Goal: Task Accomplishment & Management: Use online tool/utility

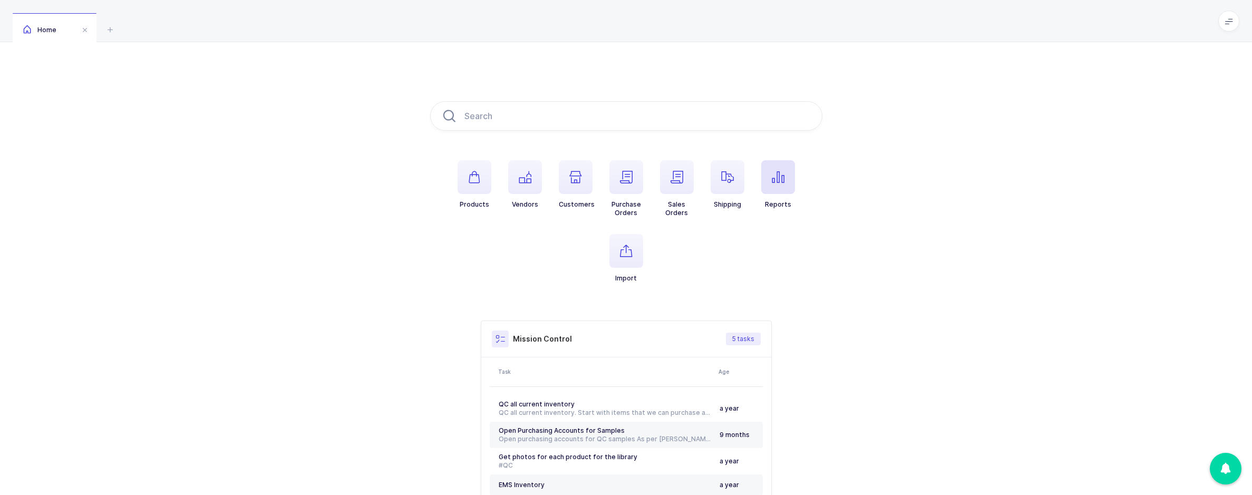
click at [780, 184] on span "button" at bounding box center [778, 177] width 34 height 34
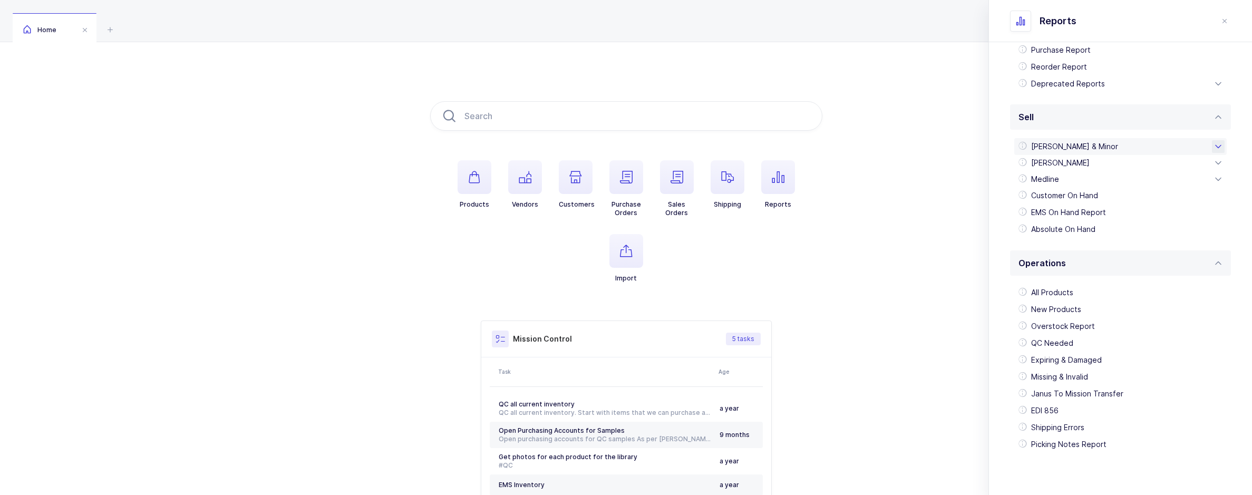
click at [1055, 149] on div "[PERSON_NAME] & Minor" at bounding box center [1120, 146] width 212 height 17
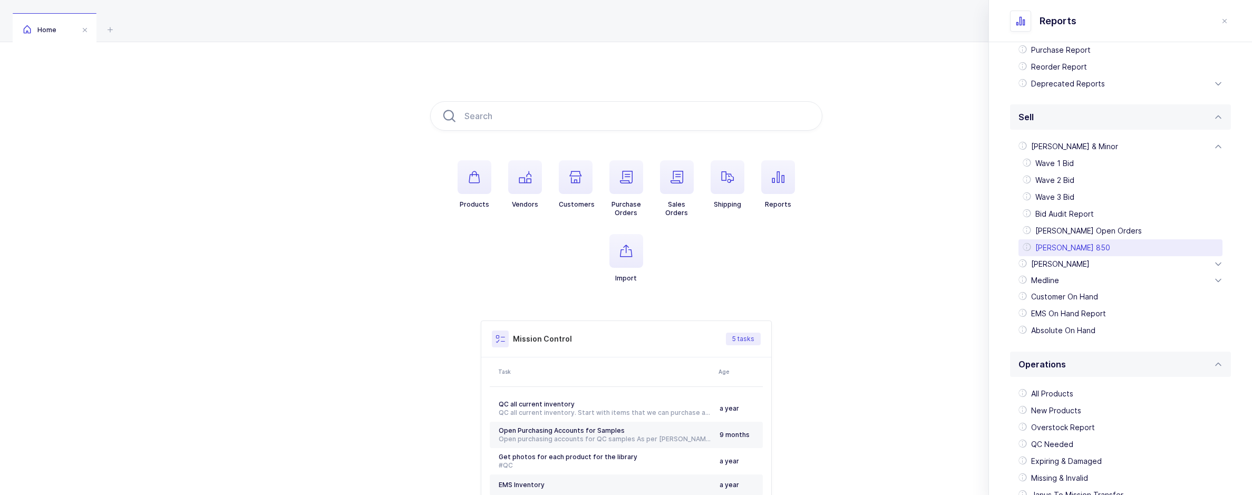
click at [1059, 252] on div "[PERSON_NAME] 850" at bounding box center [1120, 247] width 204 height 17
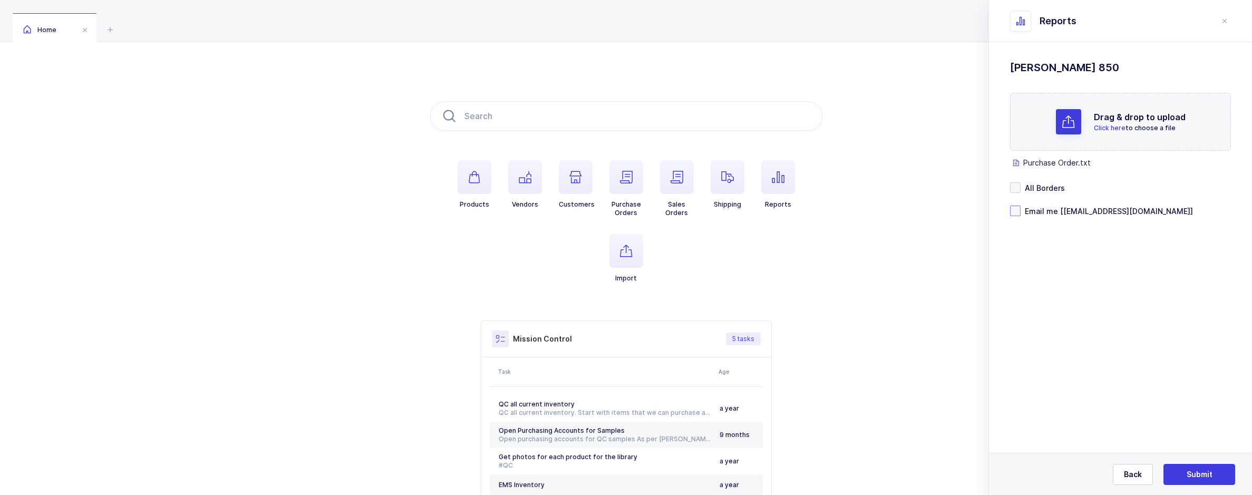
click at [1012, 207] on span at bounding box center [1015, 211] width 11 height 11
click at [1020, 206] on input "Email me [[EMAIL_ADDRESS][DOMAIN_NAME]]" at bounding box center [1020, 206] width 0 height 0
click at [1185, 470] on button "Submit" at bounding box center [1199, 474] width 72 height 21
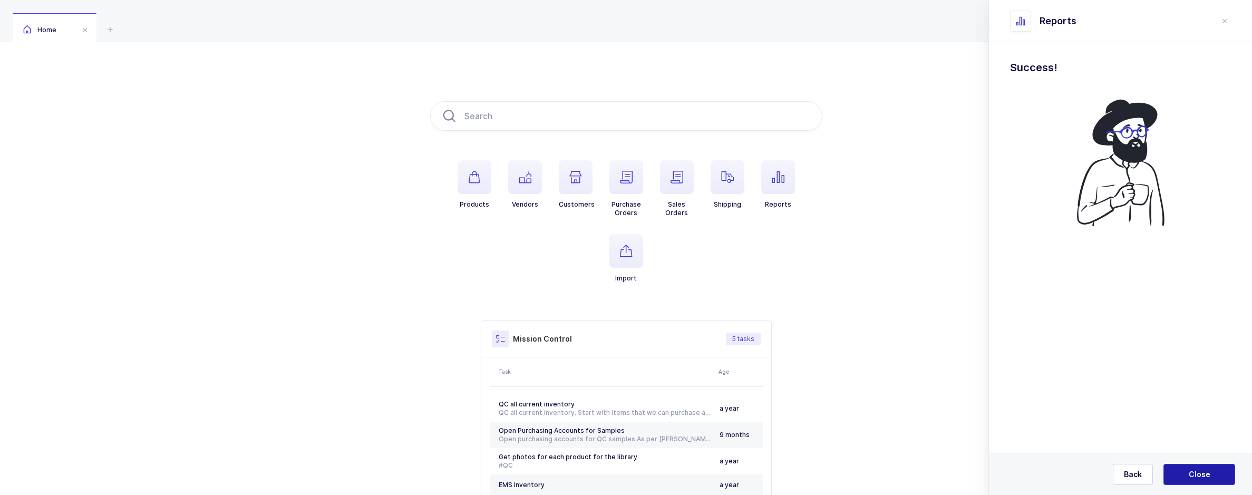
click at [1194, 470] on span "Close" at bounding box center [1199, 474] width 22 height 11
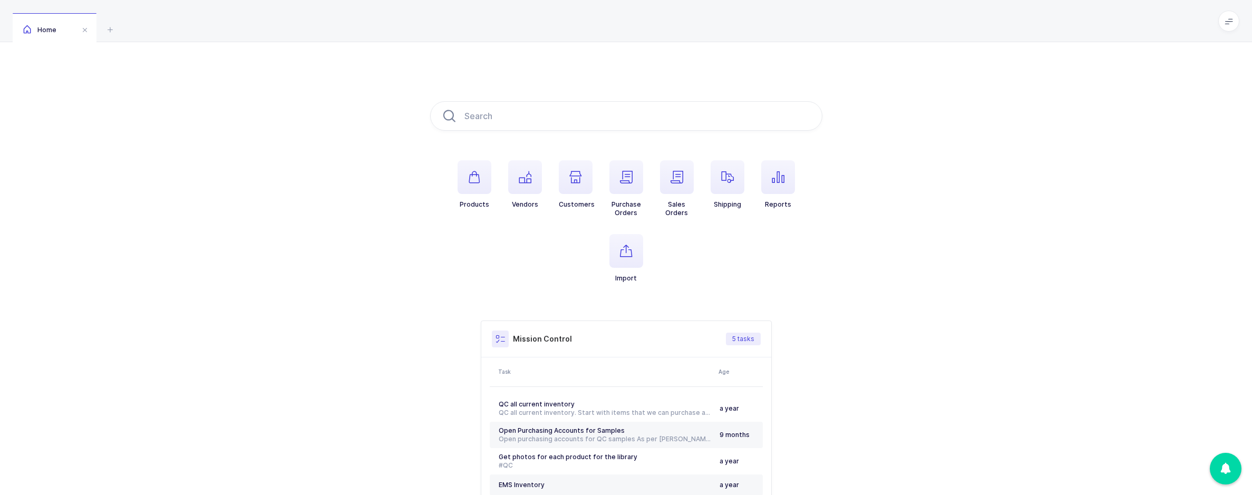
drag, startPoint x: 763, startPoint y: 168, endPoint x: 742, endPoint y: 151, distance: 26.2
click at [763, 168] on span "button" at bounding box center [778, 177] width 34 height 34
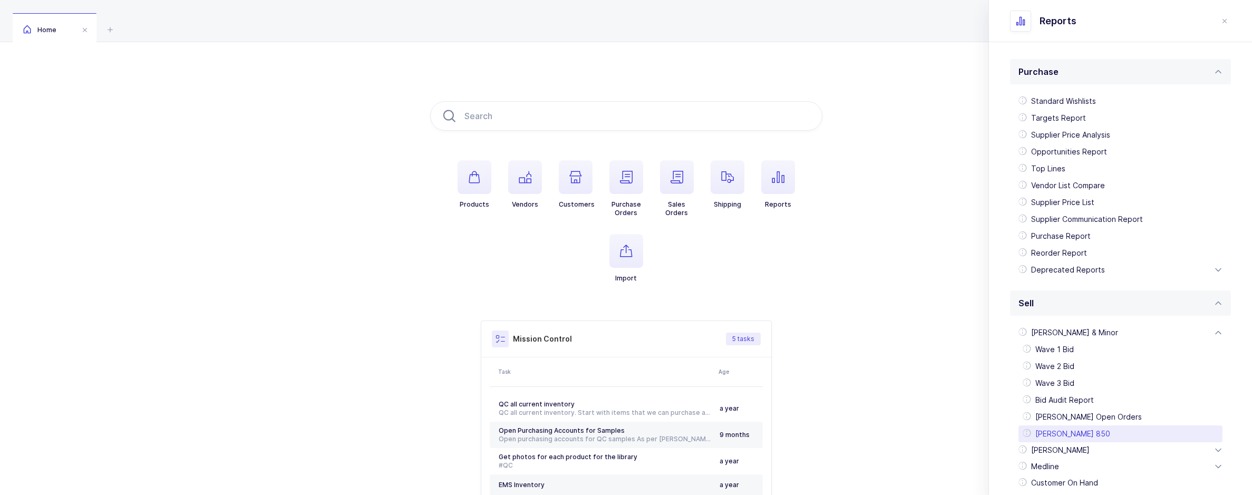
click at [1041, 431] on div "[PERSON_NAME] 850" at bounding box center [1120, 433] width 204 height 17
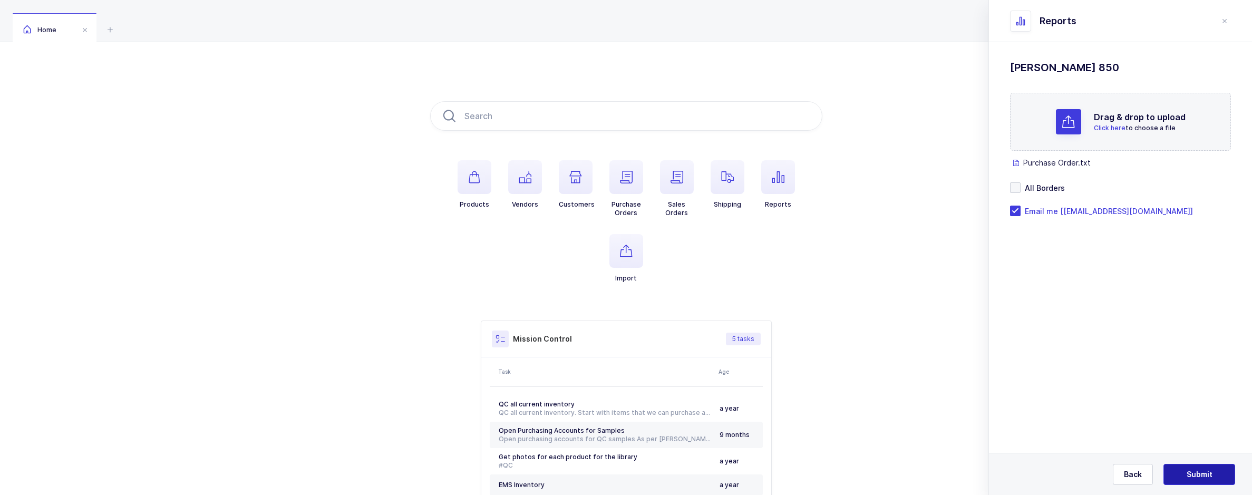
click at [1194, 481] on button "Submit" at bounding box center [1199, 474] width 72 height 21
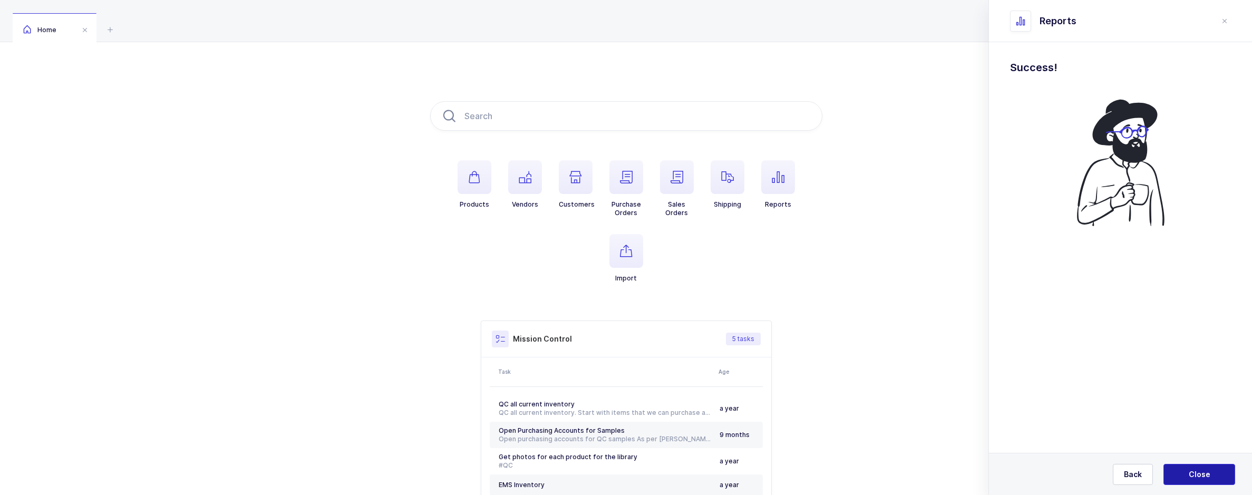
click at [1191, 465] on button "Close" at bounding box center [1199, 474] width 72 height 21
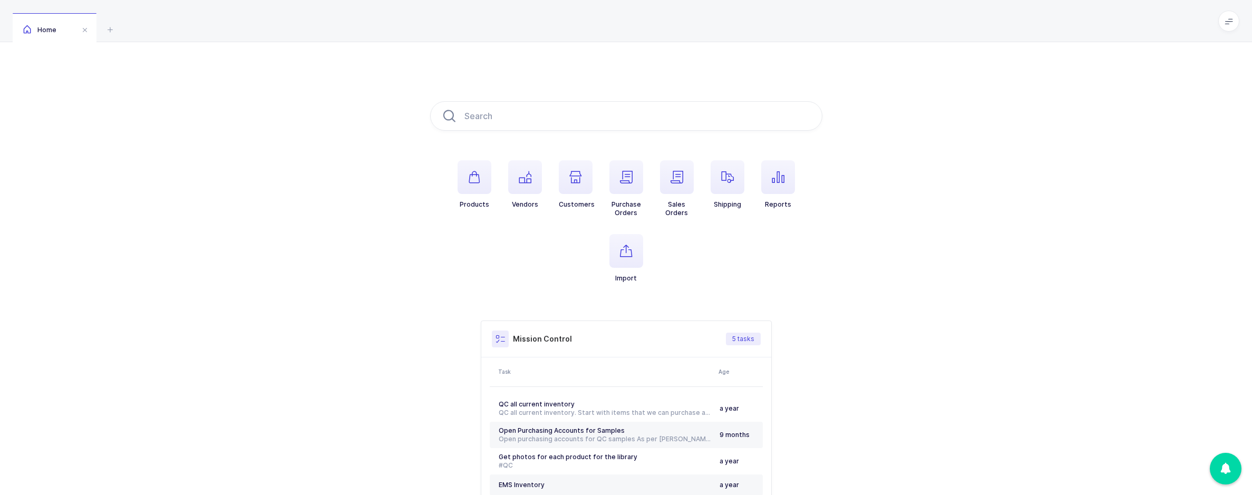
drag, startPoint x: 802, startPoint y: 72, endPoint x: 771, endPoint y: 70, distance: 31.1
click at [801, 71] on div "Products Vendors Customers Purchase Orders Sales Orders Shipping Reports Import…" at bounding box center [626, 315] width 1252 height 547
click at [768, 181] on span "button" at bounding box center [778, 177] width 34 height 34
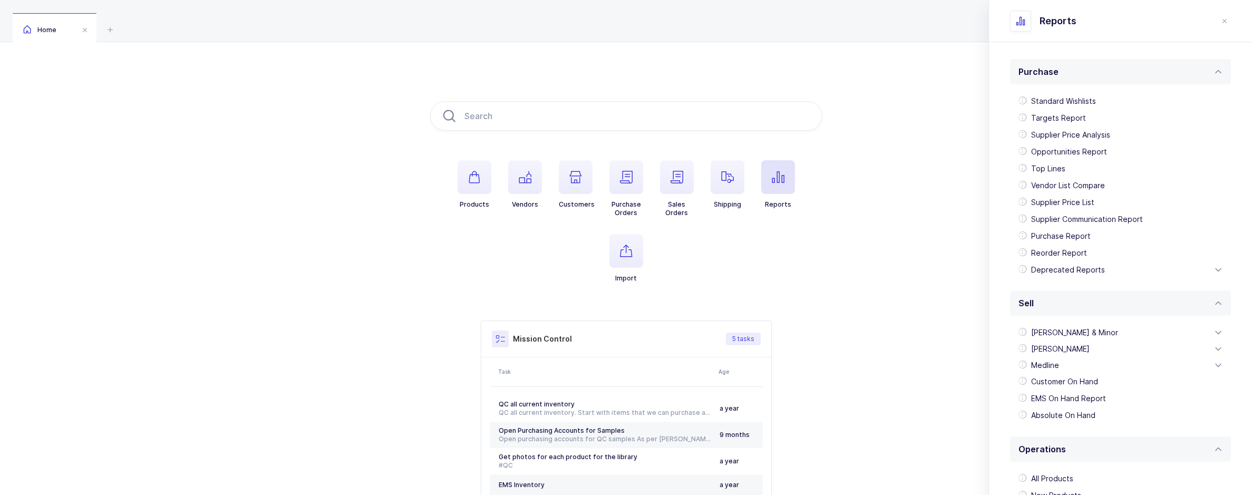
click at [770, 182] on span "button" at bounding box center [778, 177] width 34 height 34
click at [1063, 328] on div "[PERSON_NAME] & Minor" at bounding box center [1120, 332] width 212 height 17
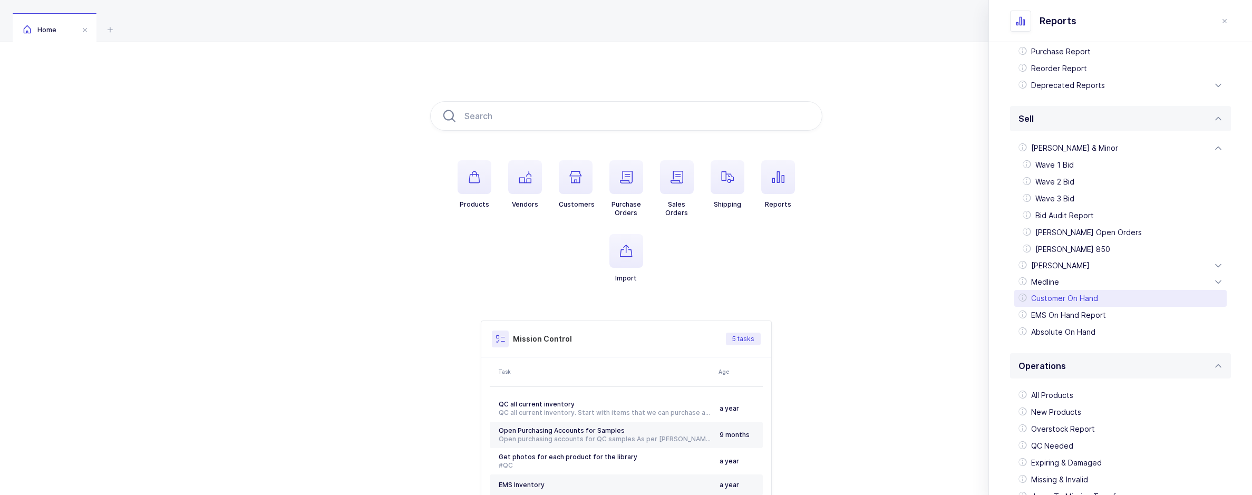
scroll to position [211, 0]
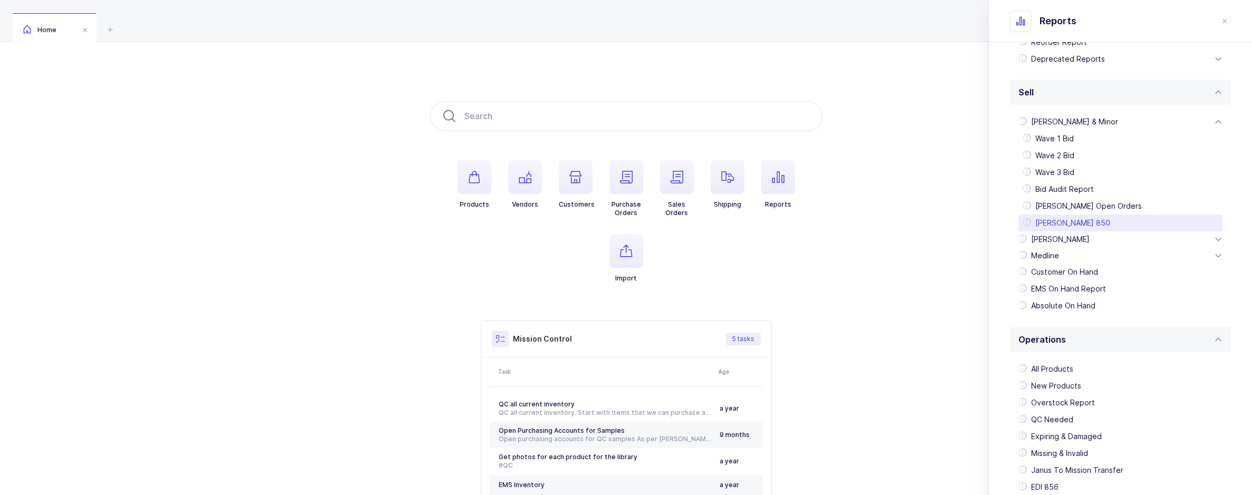
click at [1056, 227] on div "[PERSON_NAME] 850" at bounding box center [1120, 222] width 204 height 17
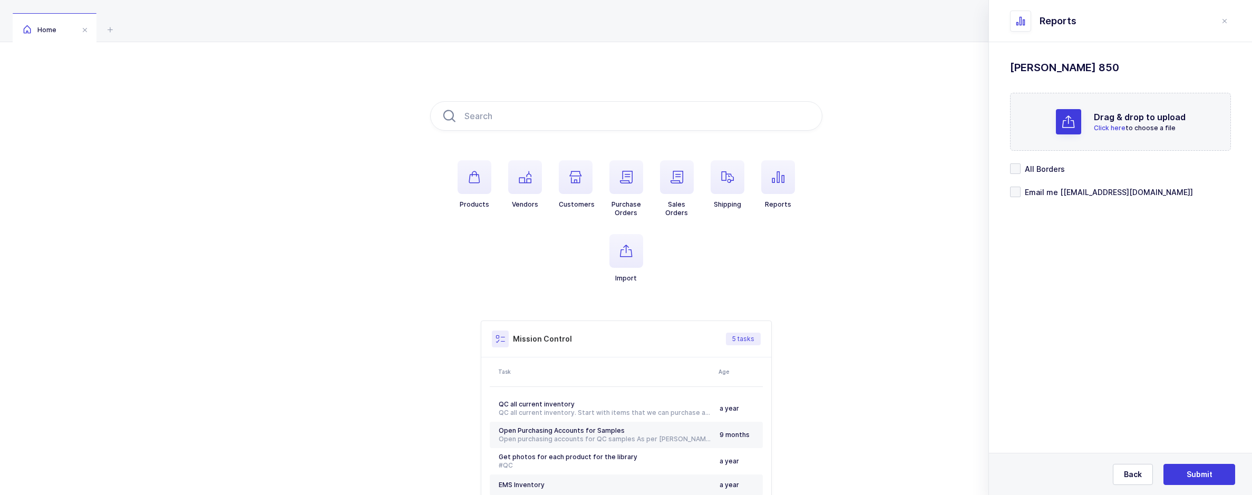
scroll to position [0, 0]
click at [1027, 201] on form "Drag & drop to upload Click here to choose a file Purchase Order.txt press dele…" at bounding box center [1120, 154] width 221 height 123
click at [1024, 213] on span "Email me [[EMAIL_ADDRESS][DOMAIN_NAME]]" at bounding box center [1106, 211] width 172 height 10
click at [1020, 206] on input "Email me [[EMAIL_ADDRESS][DOMAIN_NAME]]" at bounding box center [1020, 206] width 0 height 0
click at [1200, 475] on span "Submit" at bounding box center [1199, 474] width 26 height 11
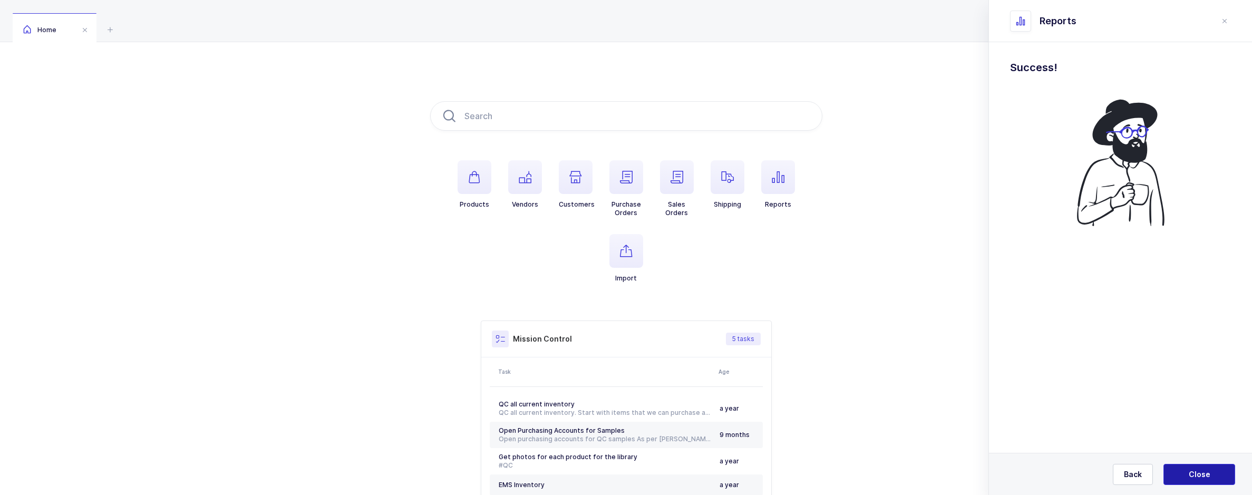
click at [1188, 467] on button "Close" at bounding box center [1199, 474] width 72 height 21
